Goal: Information Seeking & Learning: Check status

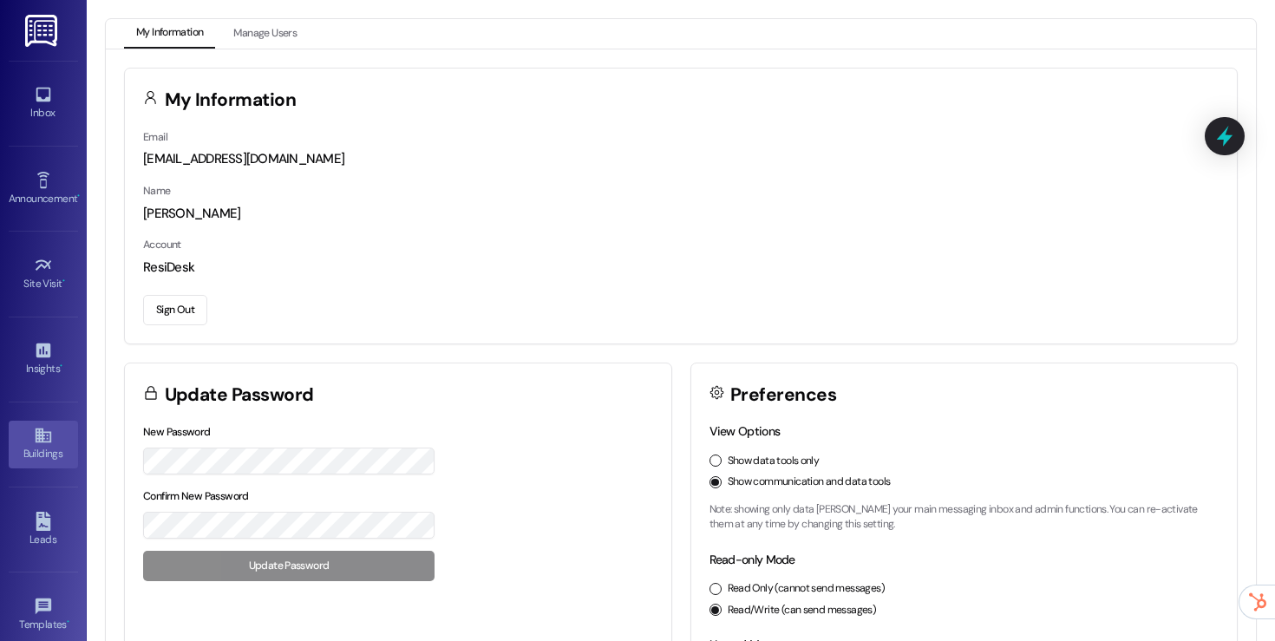
click at [46, 454] on div "Buildings" at bounding box center [43, 453] width 87 height 17
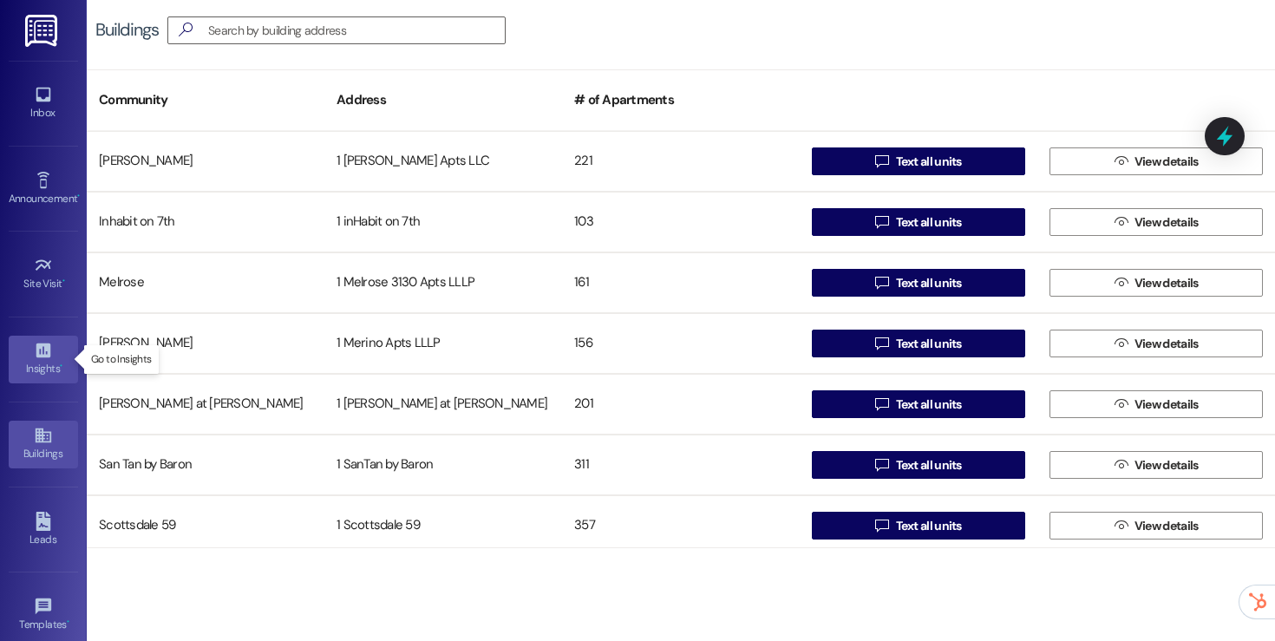
click at [47, 353] on icon at bounding box center [43, 350] width 19 height 19
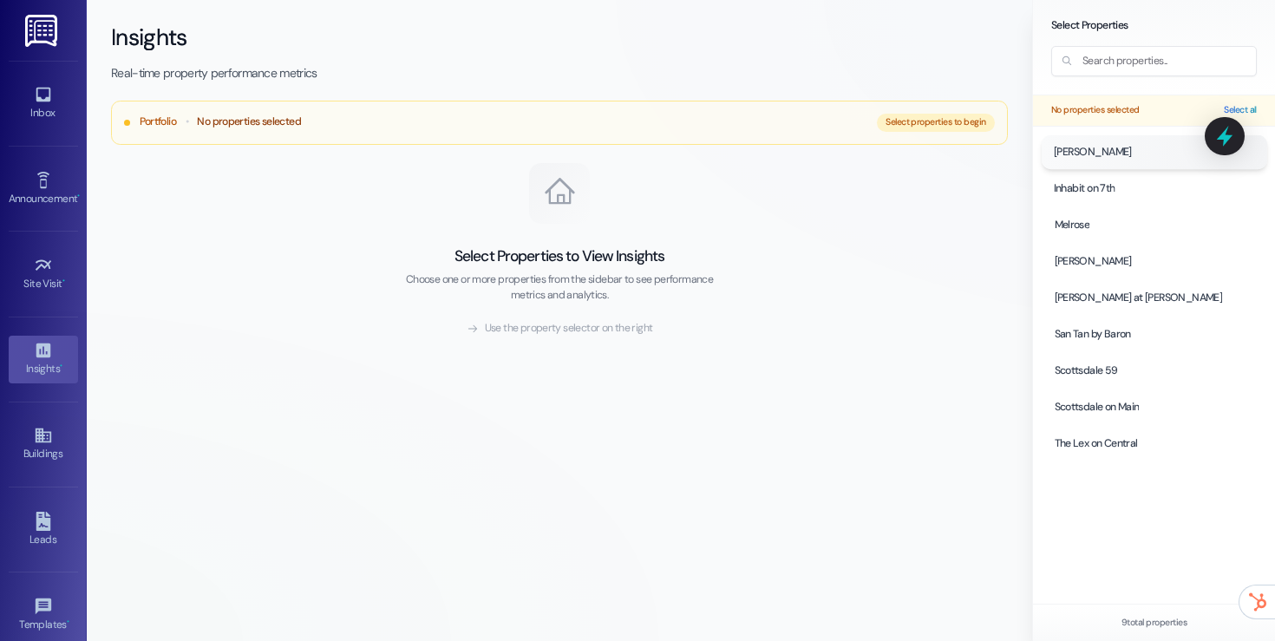
click at [1110, 154] on div at bounding box center [1153, 152] width 225 height 34
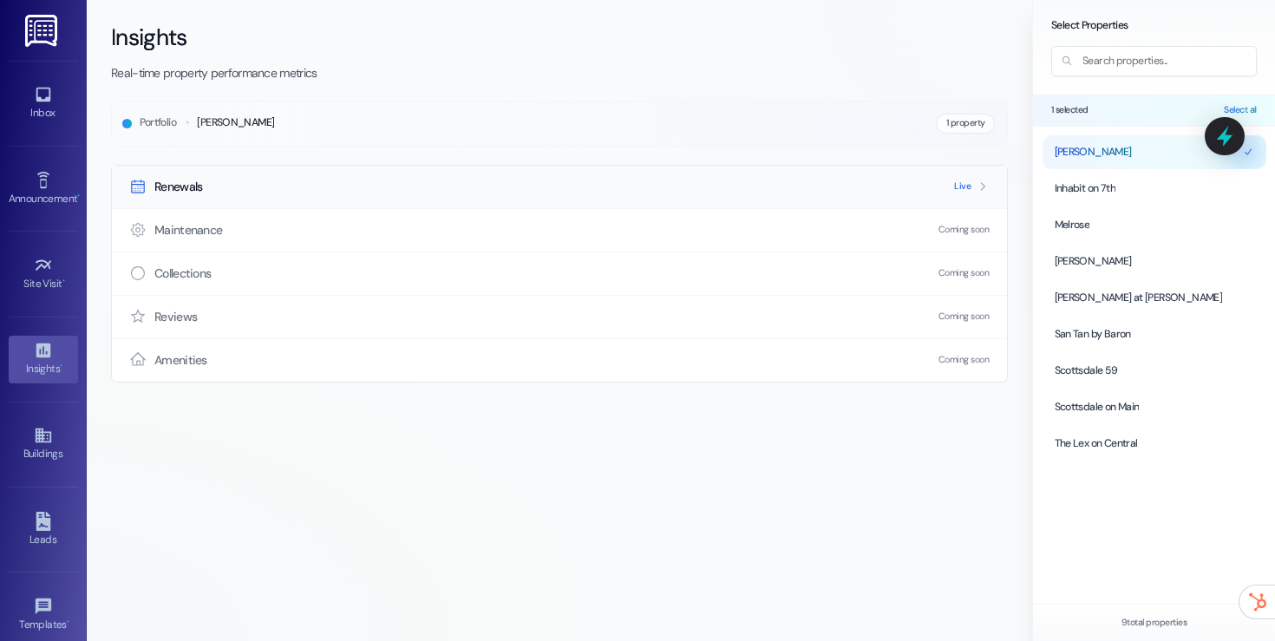
click at [611, 176] on div "Renewals Live" at bounding box center [559, 187] width 895 height 42
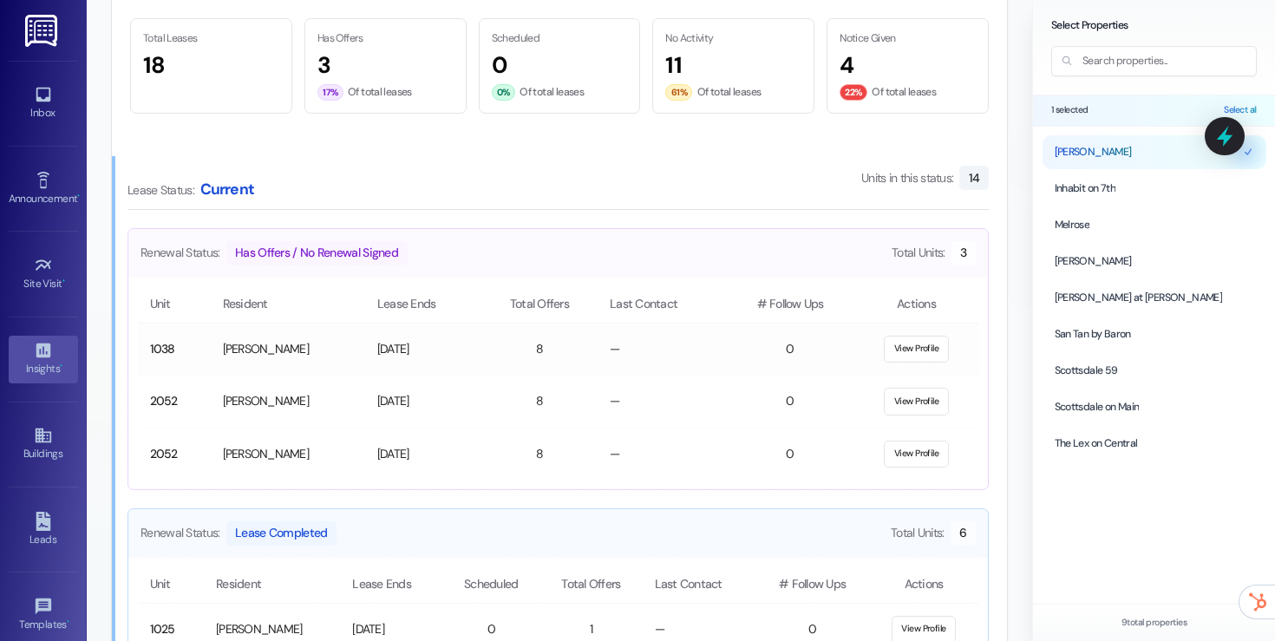
scroll to position [795, 0]
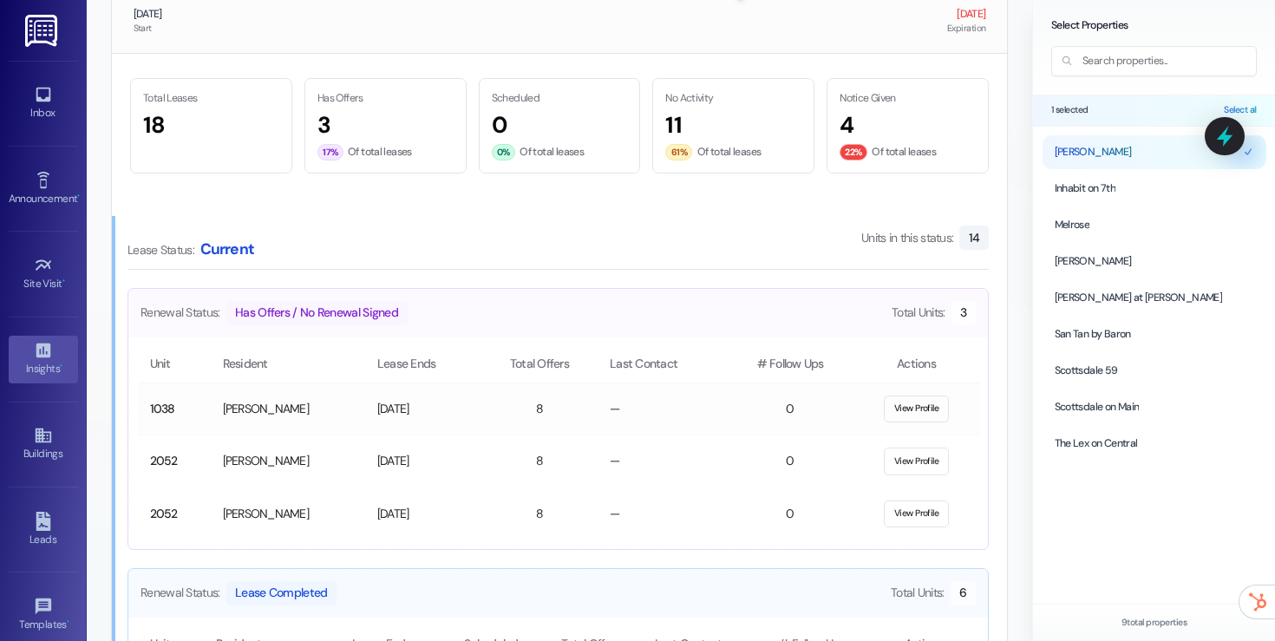
click at [913, 409] on button "View Profile" at bounding box center [916, 409] width 65 height 28
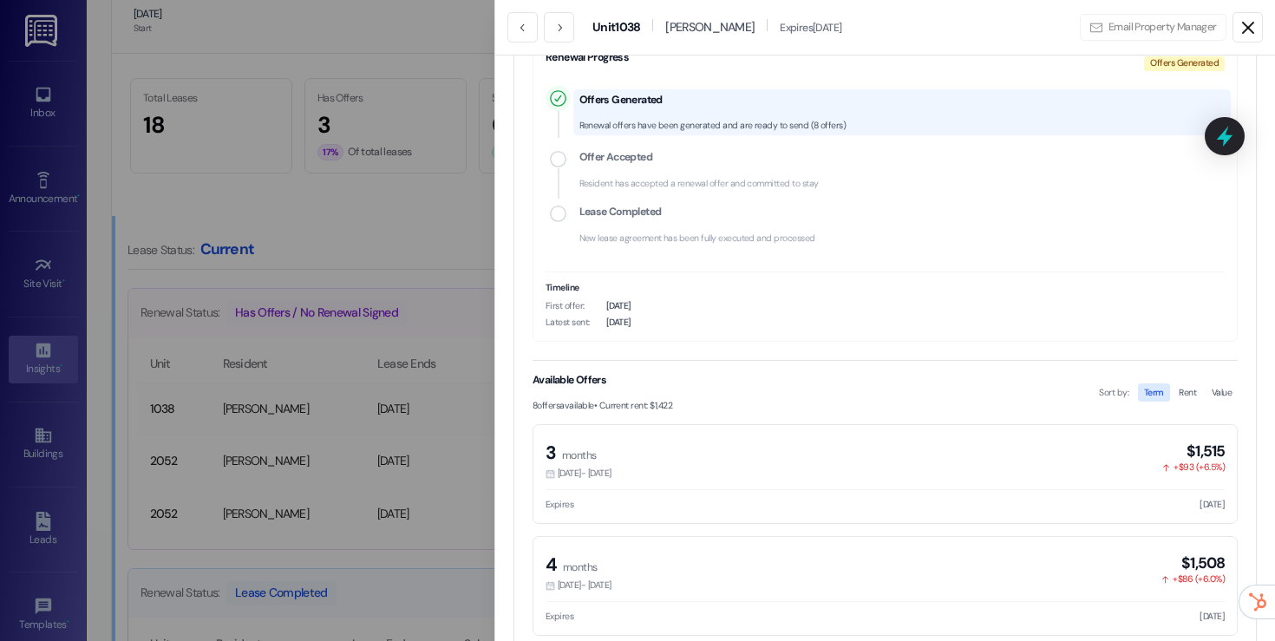
scroll to position [261, 0]
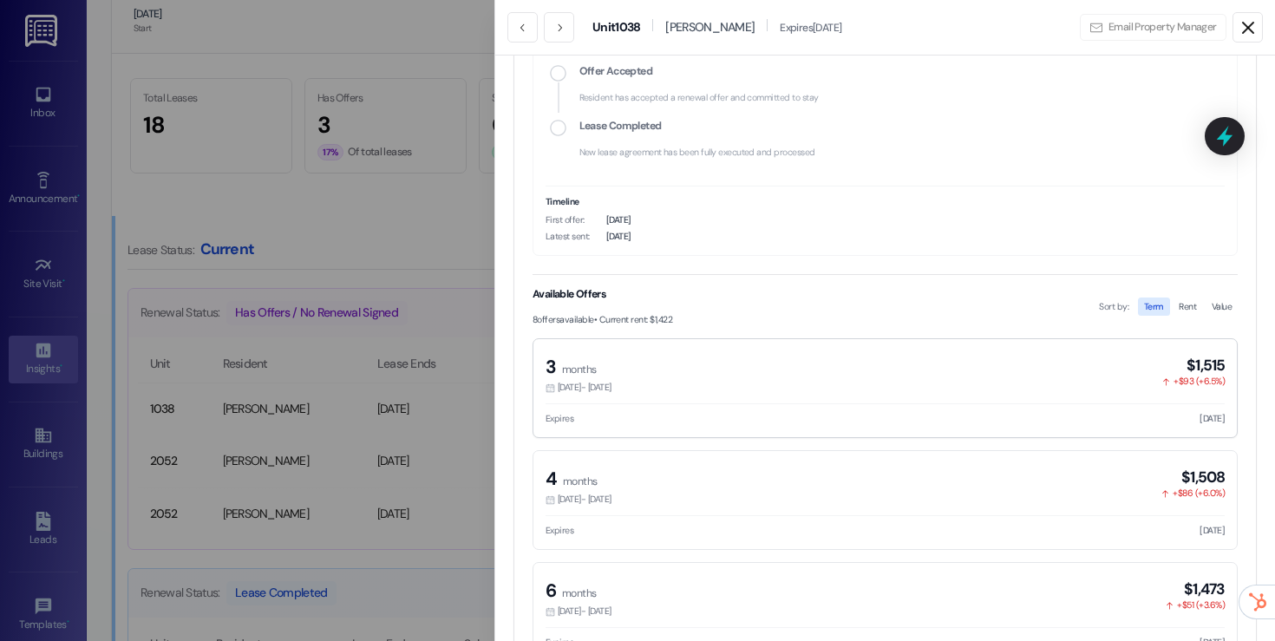
click at [887, 376] on div "3 month s [DATE] - [DATE] $1,515 + $93 ( + 6.5 %)" at bounding box center [884, 375] width 679 height 40
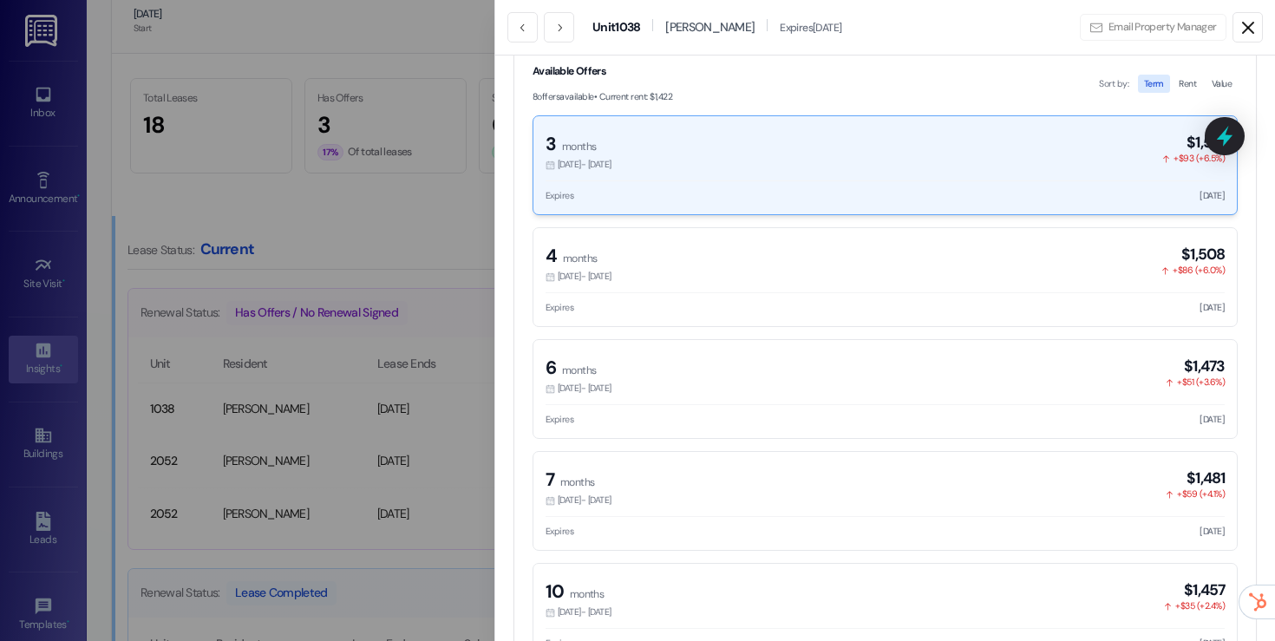
scroll to position [488, 0]
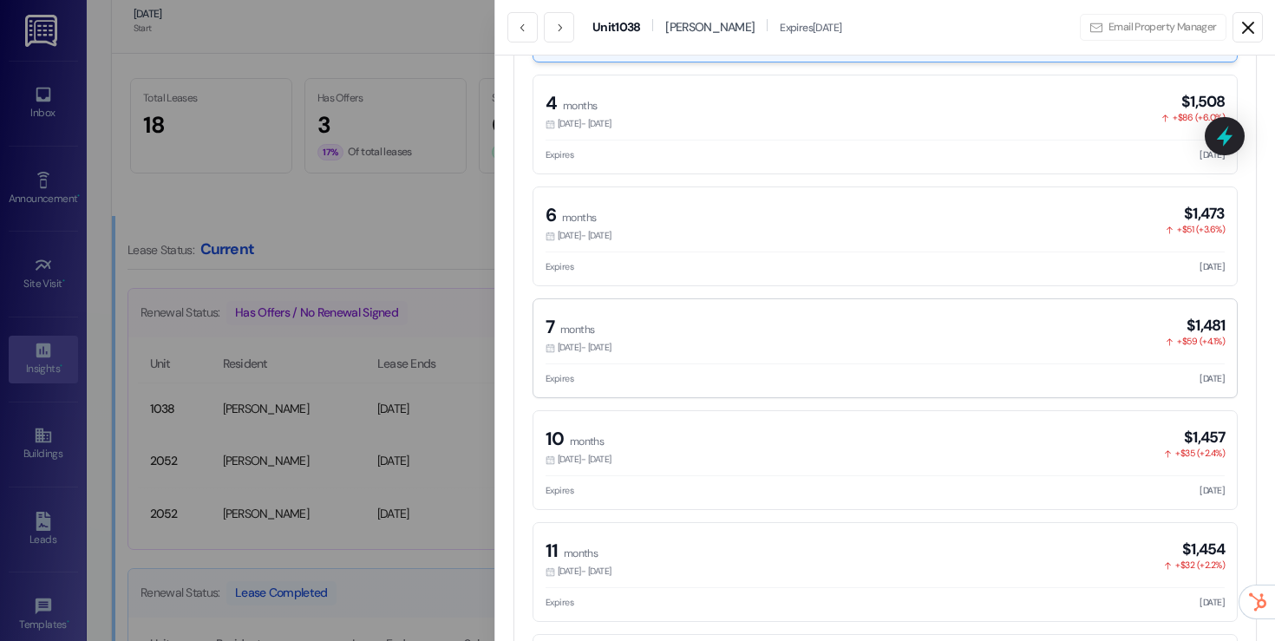
click at [795, 323] on div "7 month s [DATE] - [DATE] $1,481 + $59 ( + 4.1 %)" at bounding box center [884, 335] width 679 height 40
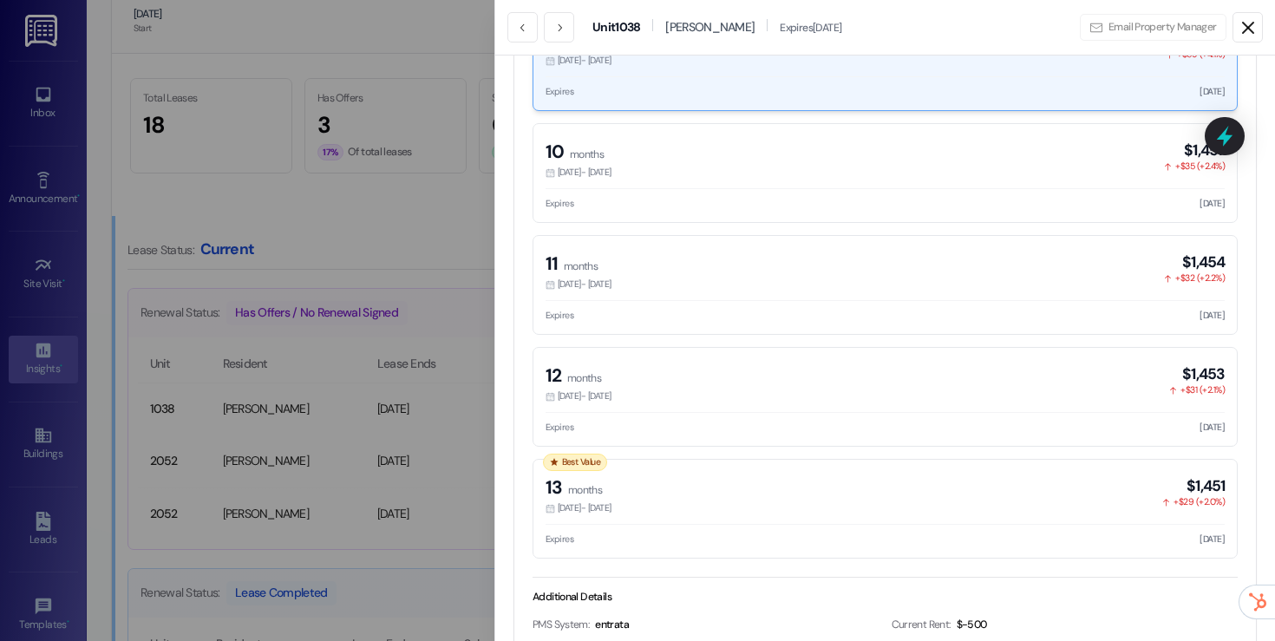
scroll to position [1075, 0]
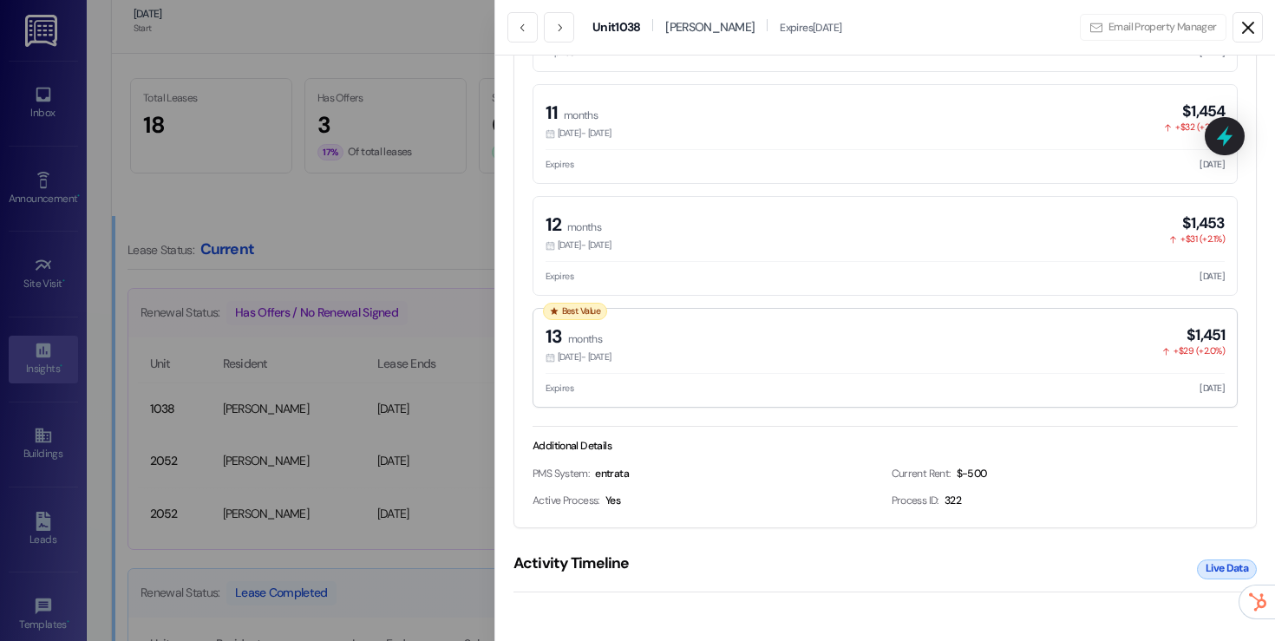
click at [789, 349] on div "13 month s [DATE] - [DATE] $1,451 + $29 ( + 2.0 %)" at bounding box center [884, 344] width 679 height 40
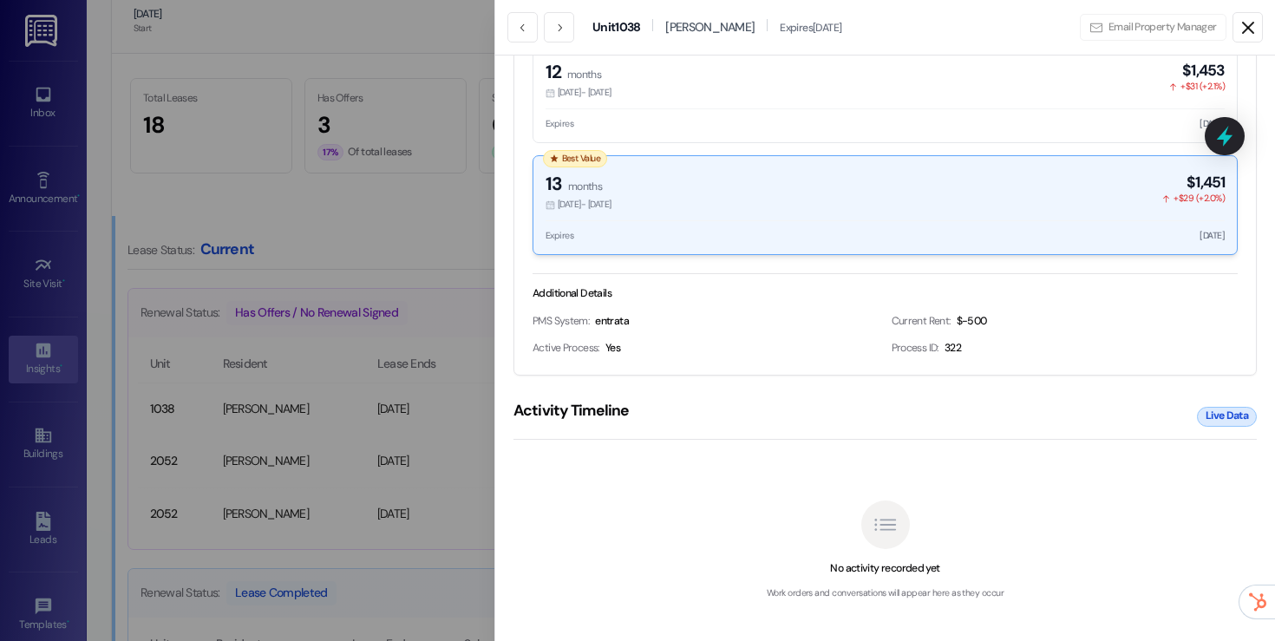
scroll to position [1240, 0]
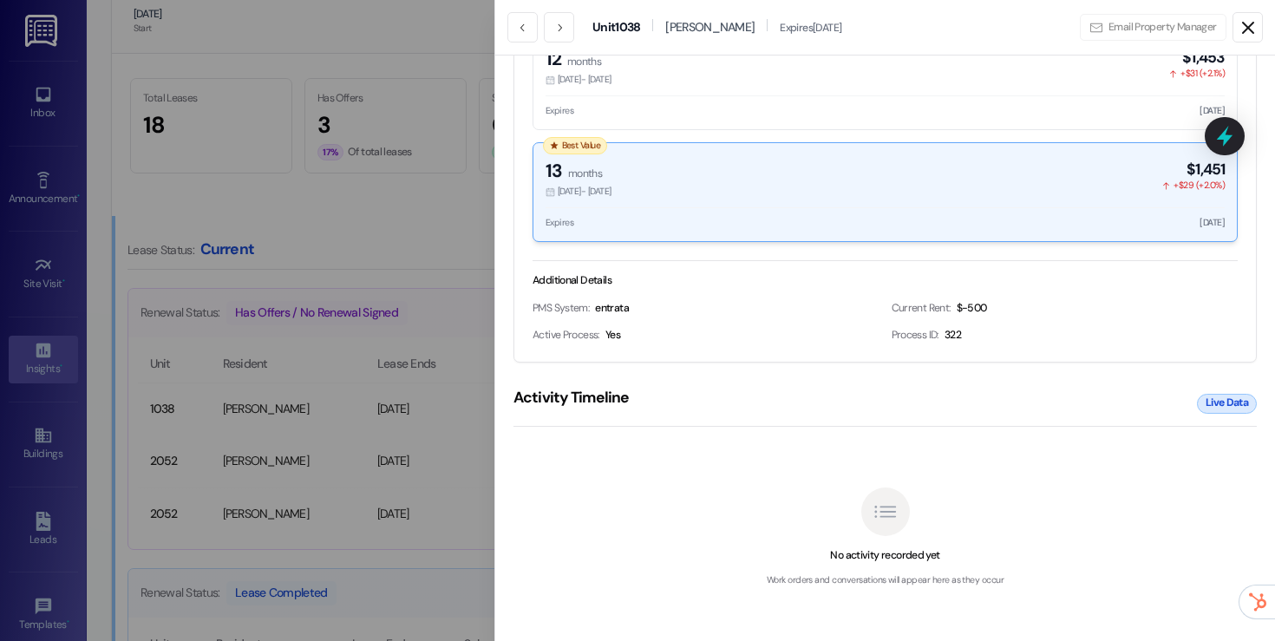
click at [1251, 20] on icon at bounding box center [1248, 27] width 21 height 21
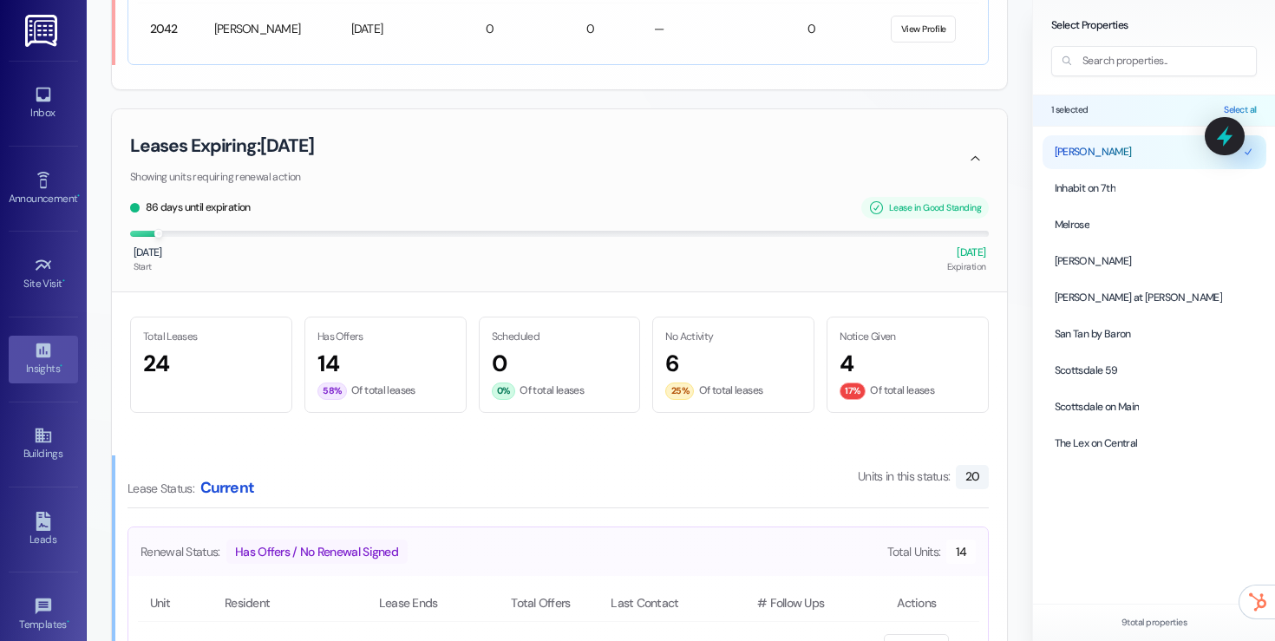
scroll to position [5118, 0]
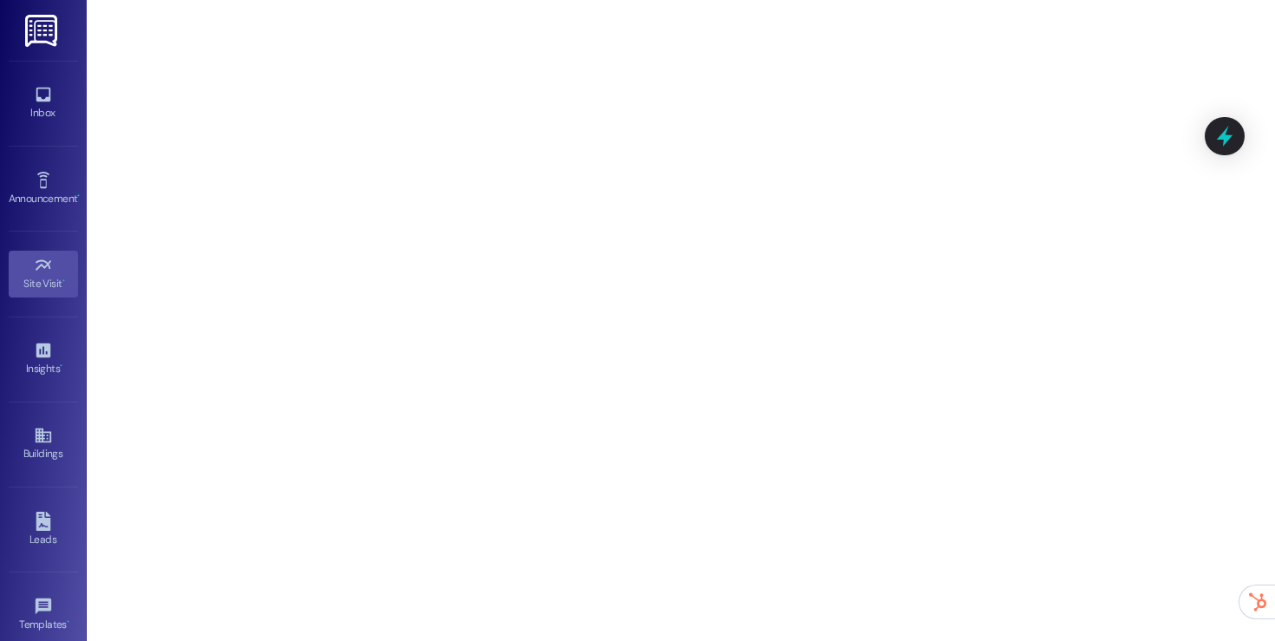
scroll to position [186, 0]
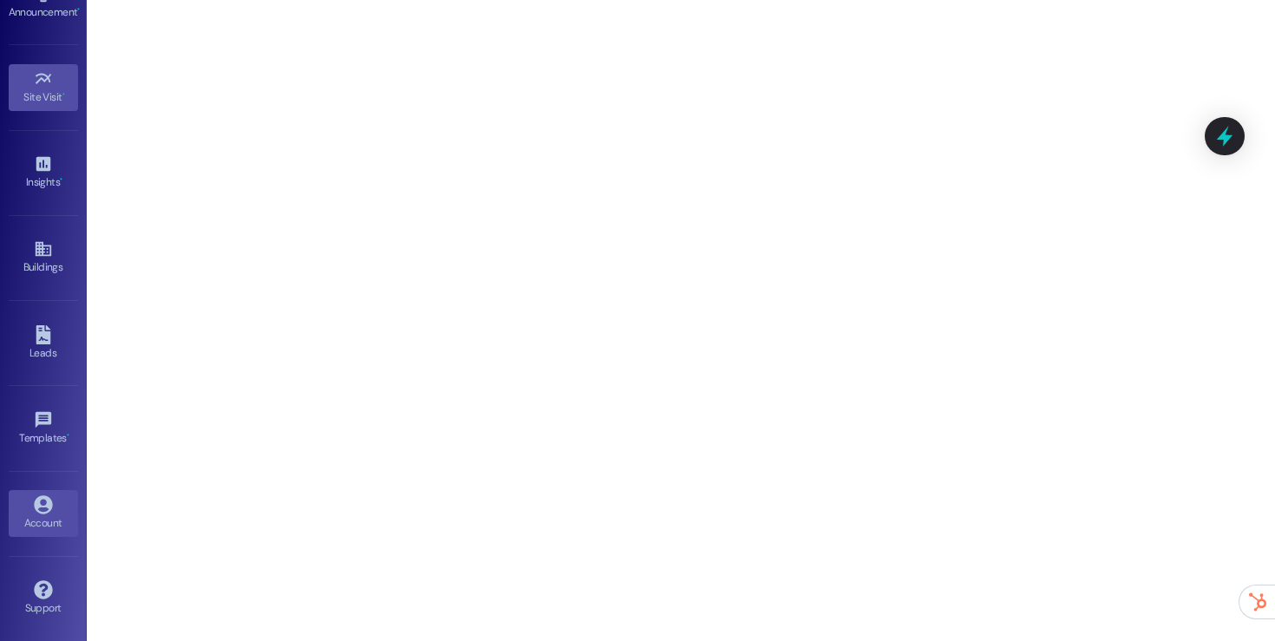
click at [24, 514] on div "Account" at bounding box center [43, 522] width 87 height 17
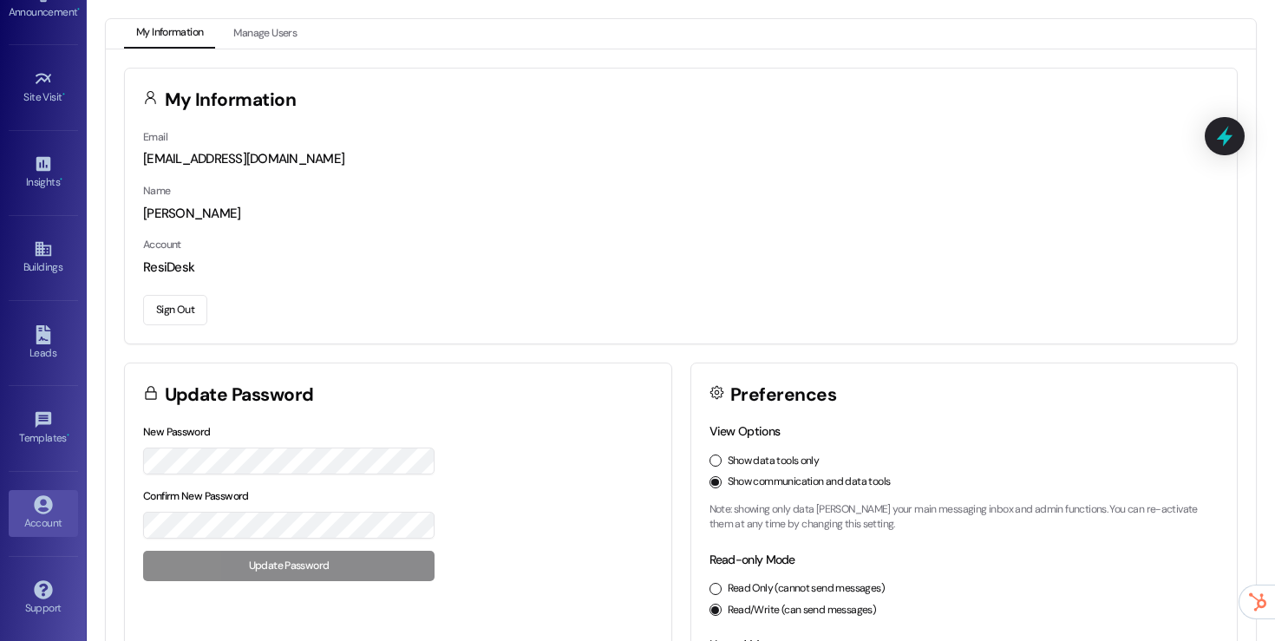
click at [162, 315] on button "Sign Out" at bounding box center [175, 310] width 64 height 30
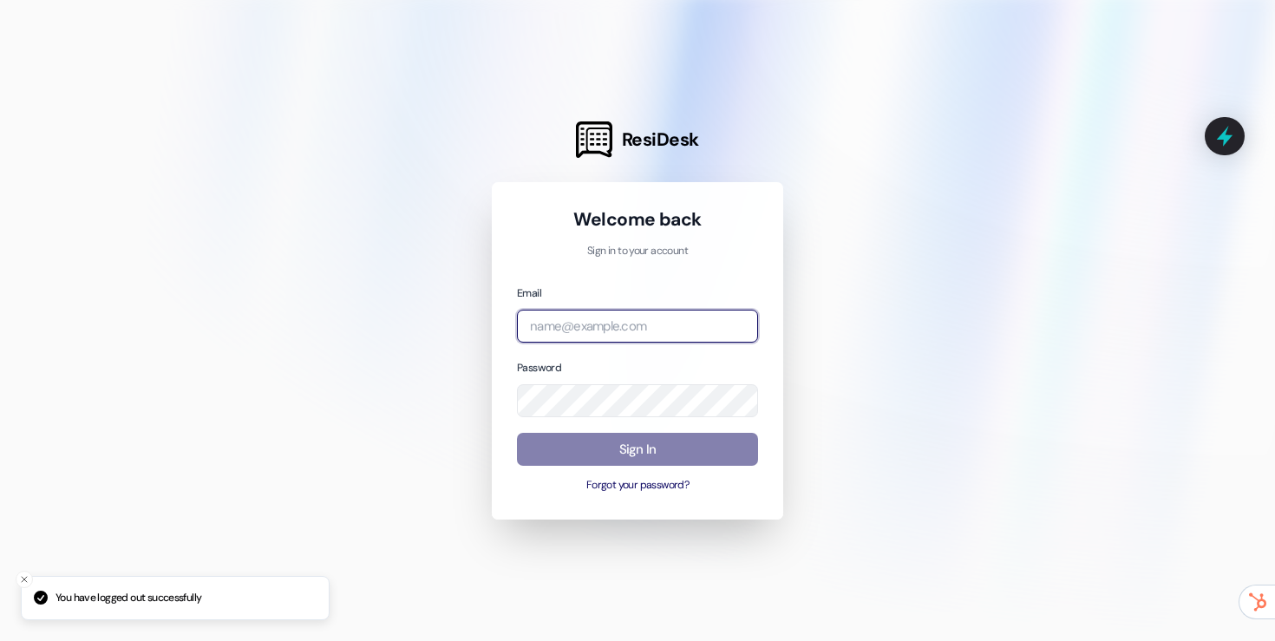
click at [580, 329] on input "email" at bounding box center [637, 327] width 241 height 34
type input "automated-surveys-assetliving@assetliving.com"
